Goal: Transaction & Acquisition: Book appointment/travel/reservation

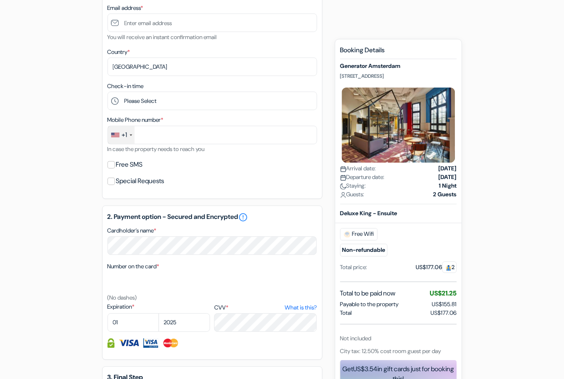
scroll to position [201, 0]
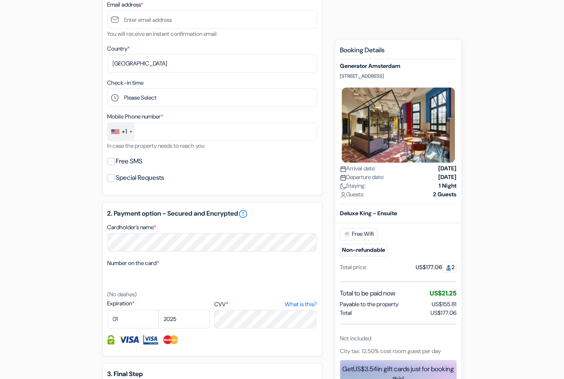
click at [511, 310] on div "add_box Generator [GEOGRAPHIC_DATA] [STREET_ADDRESS] Property Details X Generat…" at bounding box center [282, 206] width 470 height 664
click at [520, 313] on form "Checkout add_box Generator Amsterdam Mauritskade 57, Amsterdam, Netherlands Pro…" at bounding box center [282, 173] width 564 height 687
click at [521, 324] on form "Checkout add_box Generator Amsterdam Mauritskade 57, Amsterdam, Netherlands Pro…" at bounding box center [282, 173] width 564 height 687
click at [521, 322] on form "Checkout add_box Generator Amsterdam Mauritskade 57, Amsterdam, Netherlands Pro…" at bounding box center [282, 173] width 564 height 687
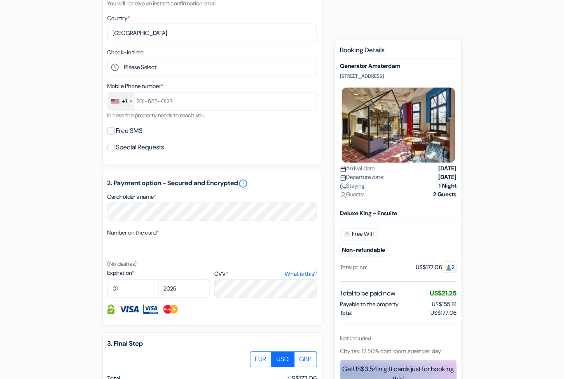
scroll to position [241, 0]
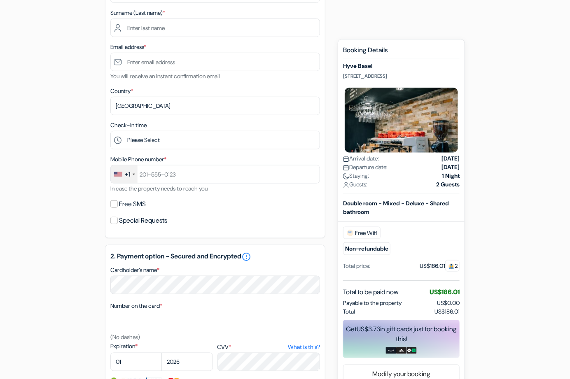
scroll to position [271, 0]
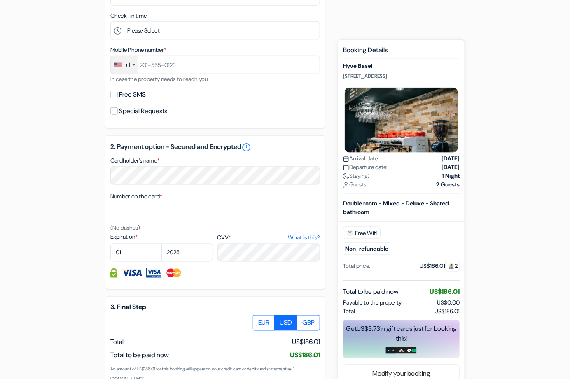
click at [531, 323] on form "Checkout add_box Hyve Basel [STREET_ADDRESS] Property Details X" at bounding box center [285, 111] width 570 height 697
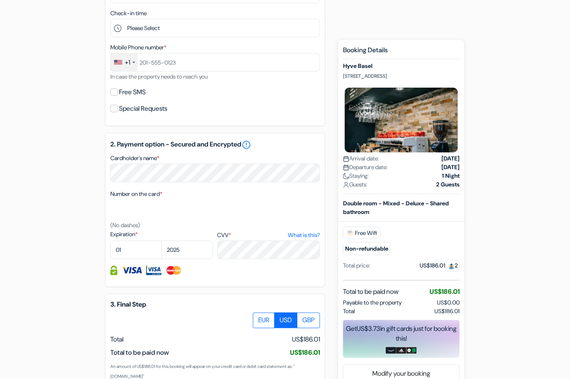
click at [523, 330] on form "Checkout add_box Hyve Basel [STREET_ADDRESS] Property Details X" at bounding box center [285, 108] width 570 height 697
click at [545, 313] on form "Checkout add_box Hyve Basel [STREET_ADDRESS] Property Details X" at bounding box center [285, 108] width 570 height 697
click at [549, 314] on form "Checkout add_box Hyve Basel [STREET_ADDRESS] Property Details X" at bounding box center [285, 108] width 570 height 697
